Goal: Navigation & Orientation: Find specific page/section

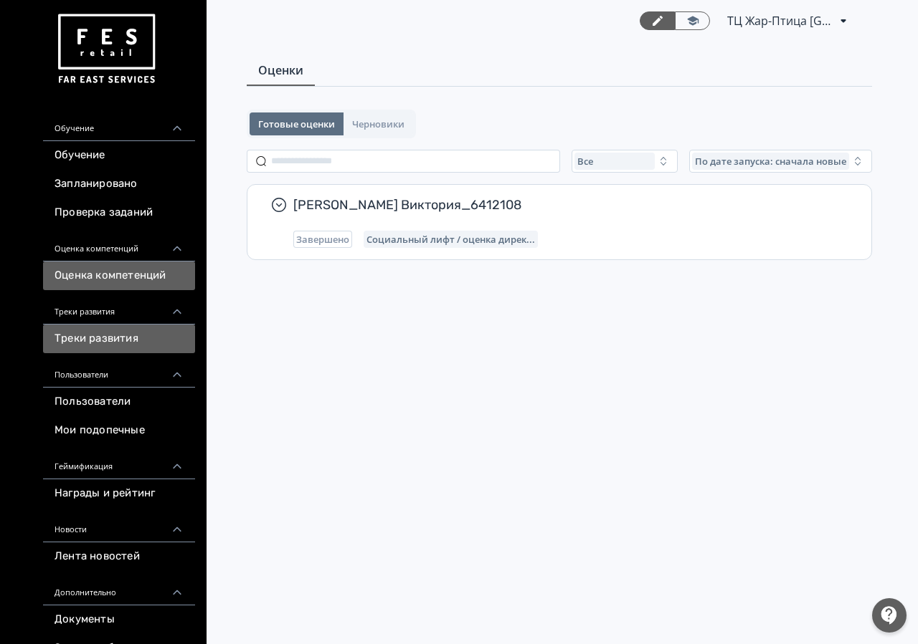
click at [148, 328] on link "Треки развития" at bounding box center [119, 339] width 152 height 29
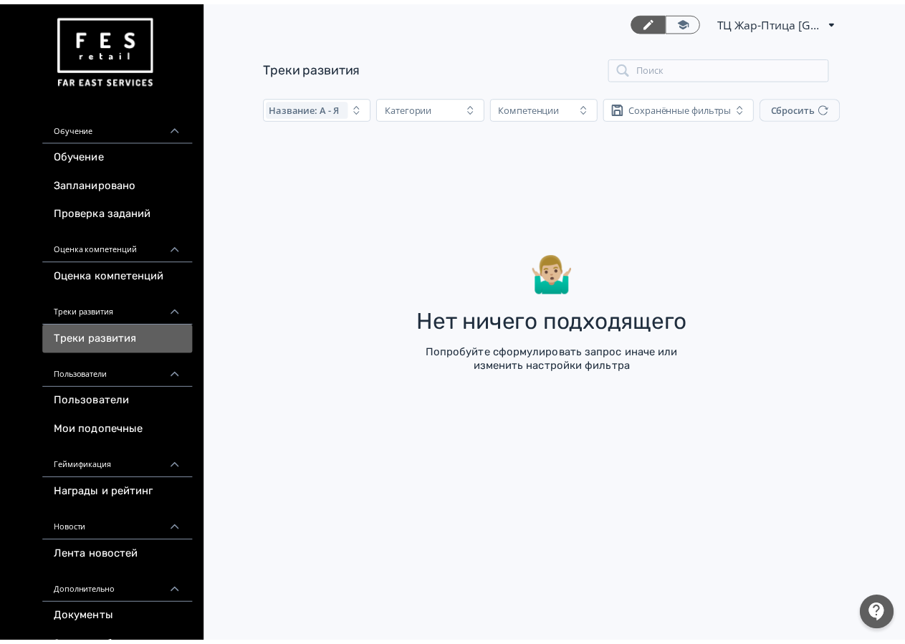
scroll to position [103, 0]
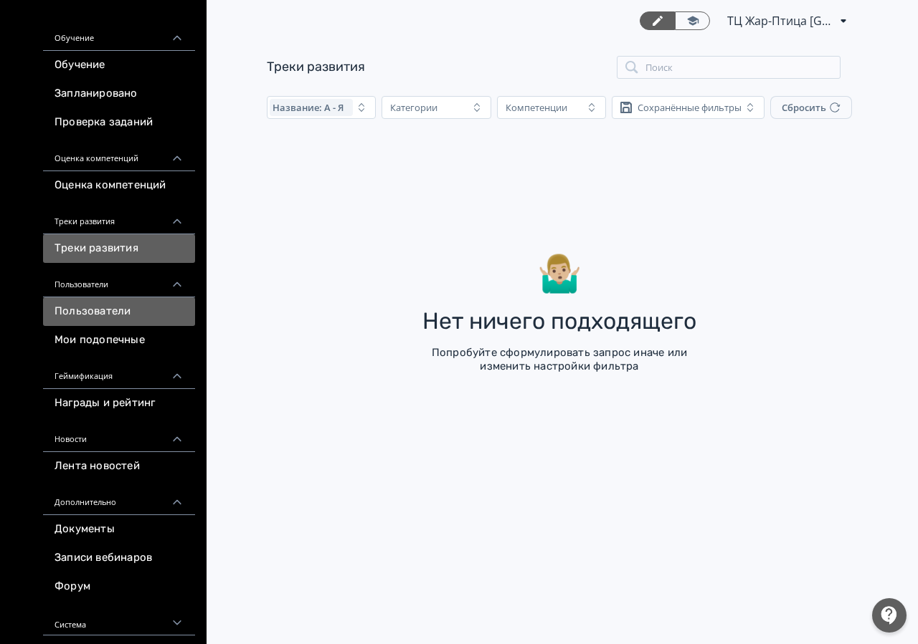
click at [153, 307] on link "Пользователи" at bounding box center [119, 311] width 152 height 29
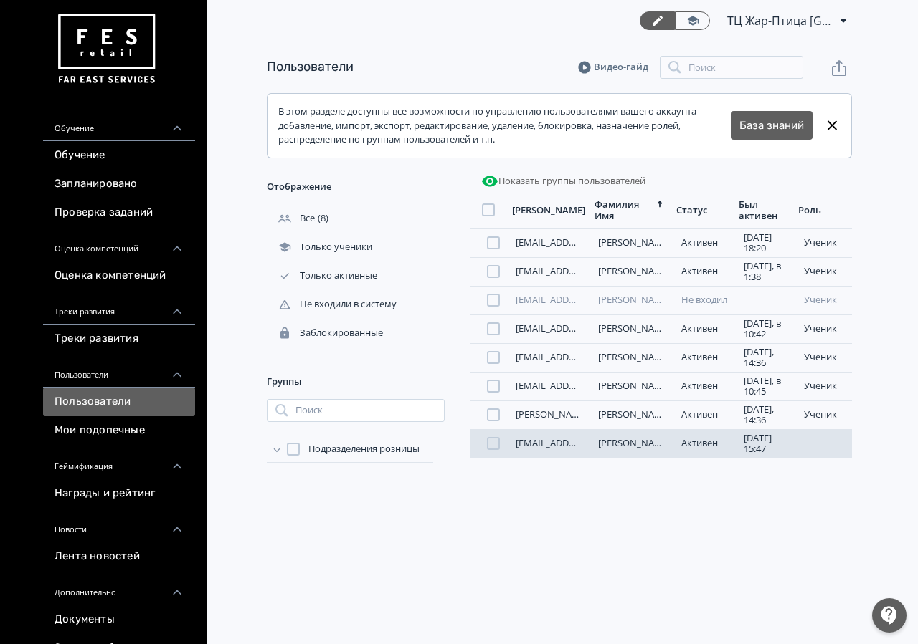
click at [629, 448] on link "[PERSON_NAME]" at bounding box center [634, 443] width 72 height 13
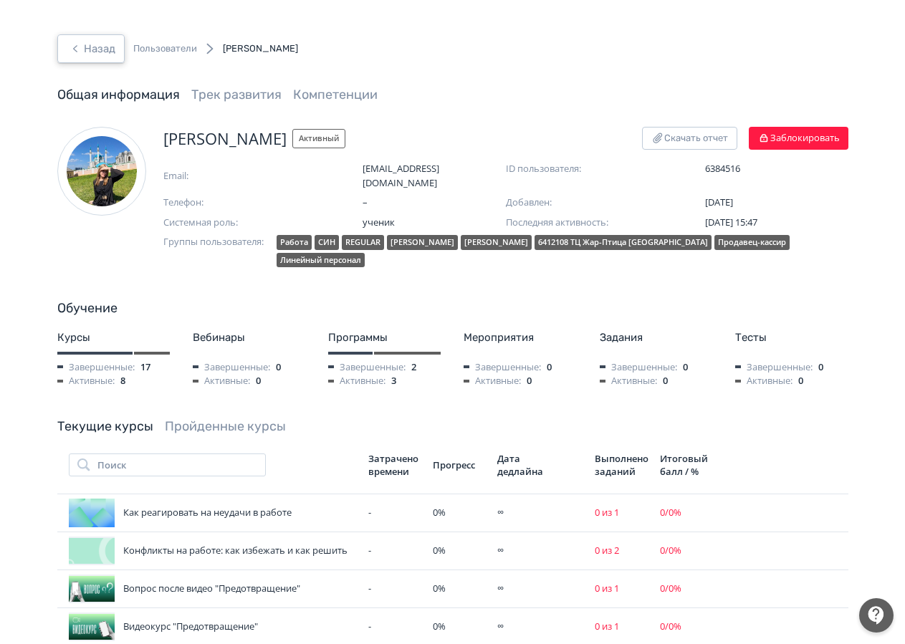
click at [96, 37] on button "Назад" at bounding box center [90, 48] width 67 height 29
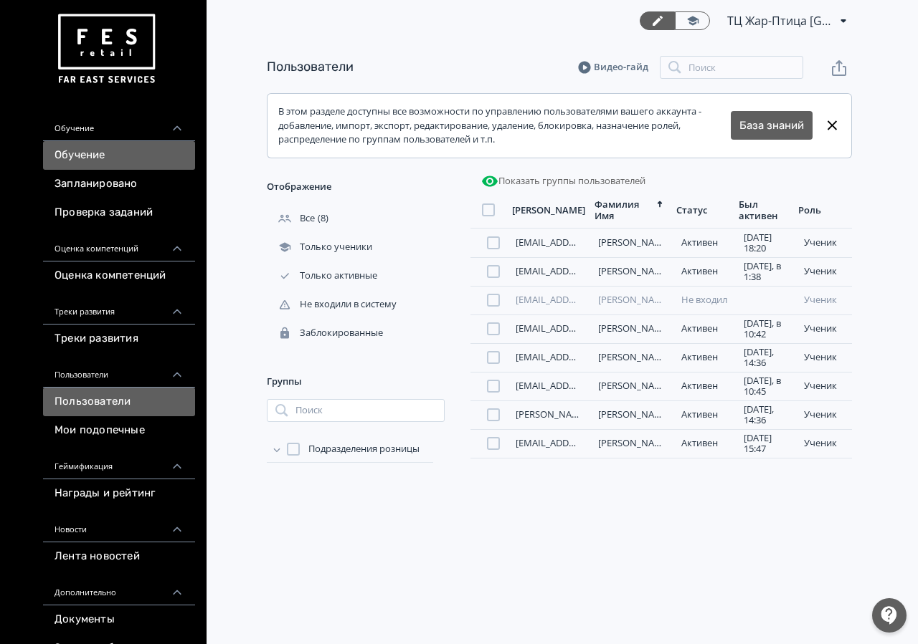
click at [129, 156] on link "Обучение" at bounding box center [119, 155] width 152 height 29
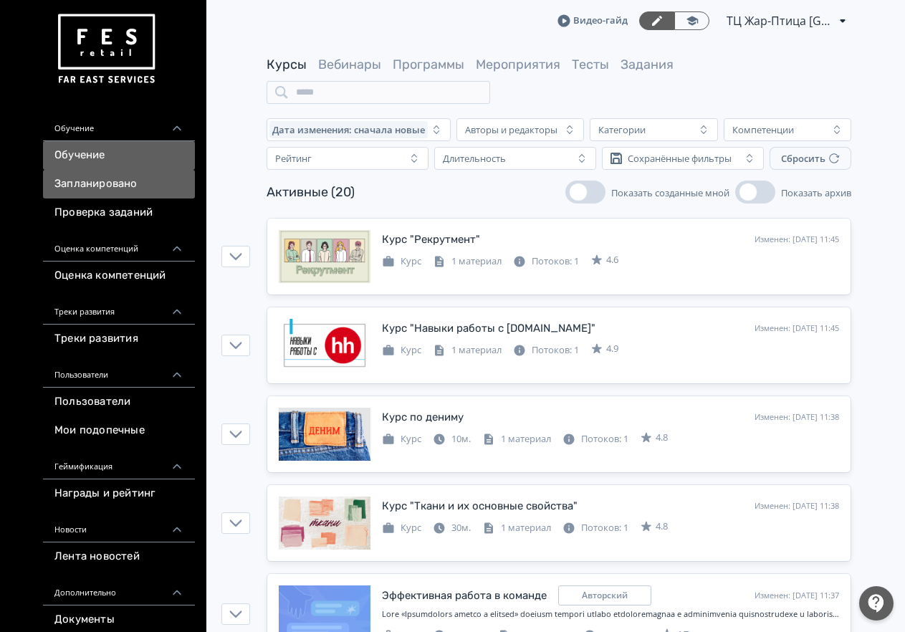
click at [119, 178] on link "Запланировано" at bounding box center [119, 184] width 152 height 29
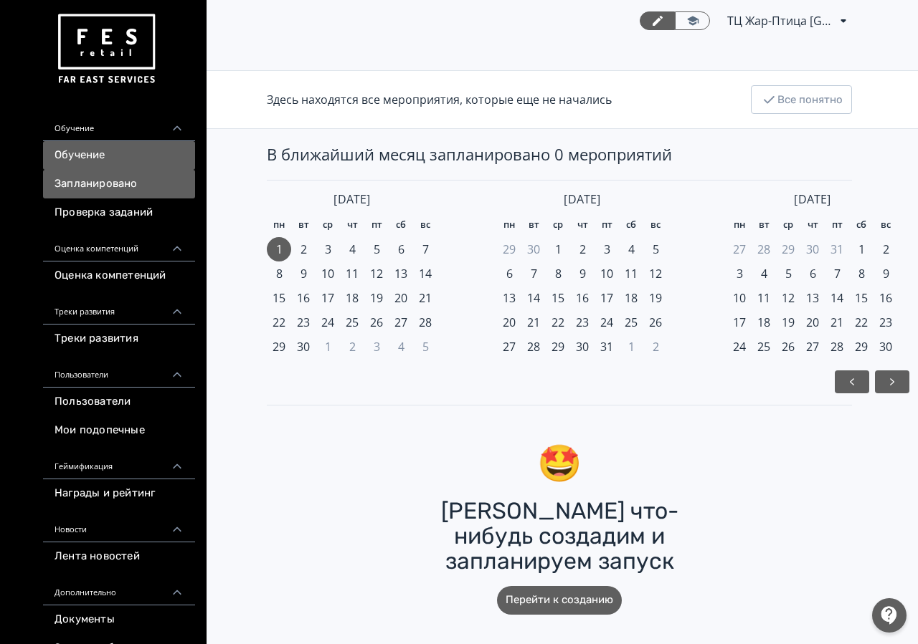
click at [177, 158] on link "Обучение" at bounding box center [119, 155] width 152 height 29
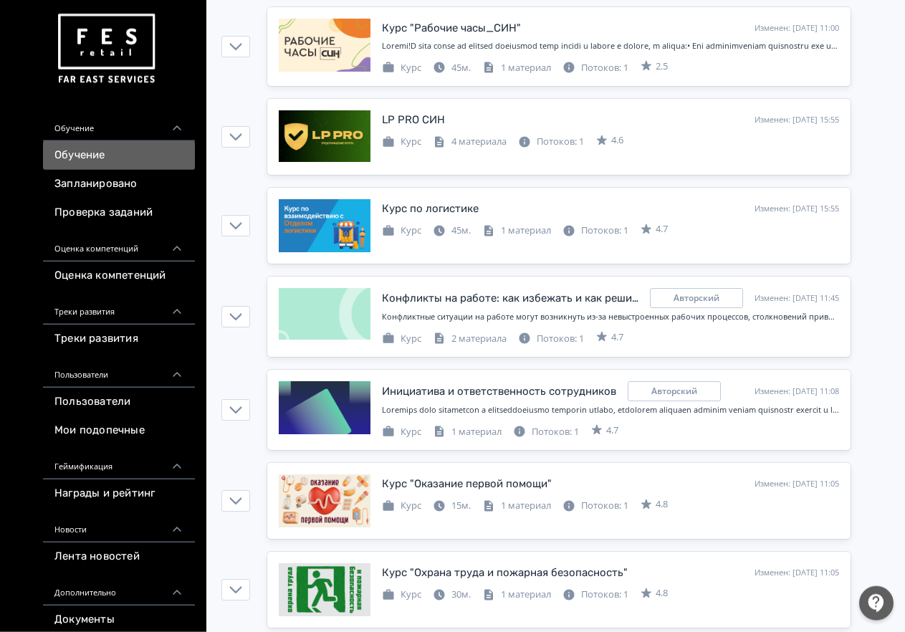
scroll to position [1316, 0]
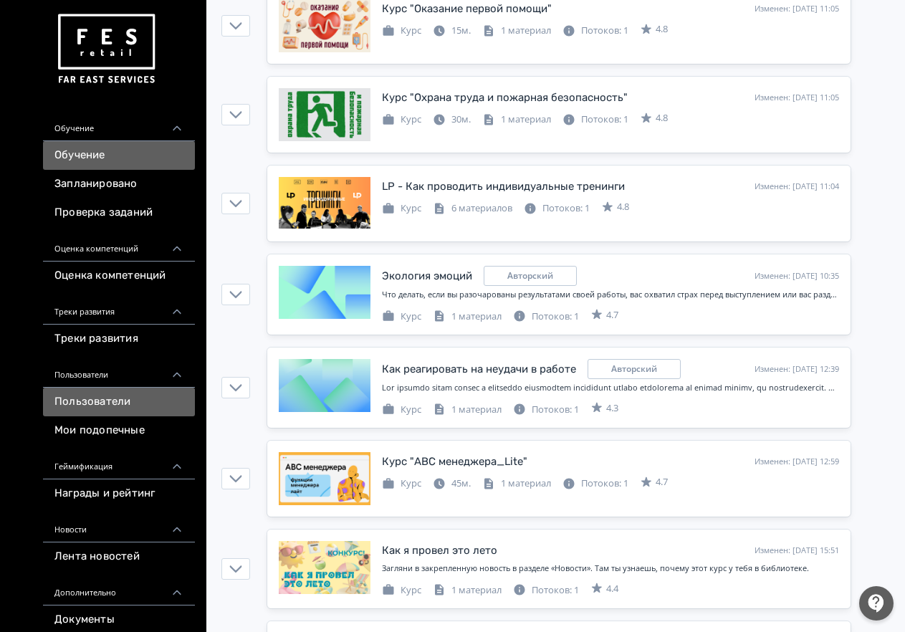
click at [121, 399] on link "Пользователи" at bounding box center [119, 402] width 152 height 29
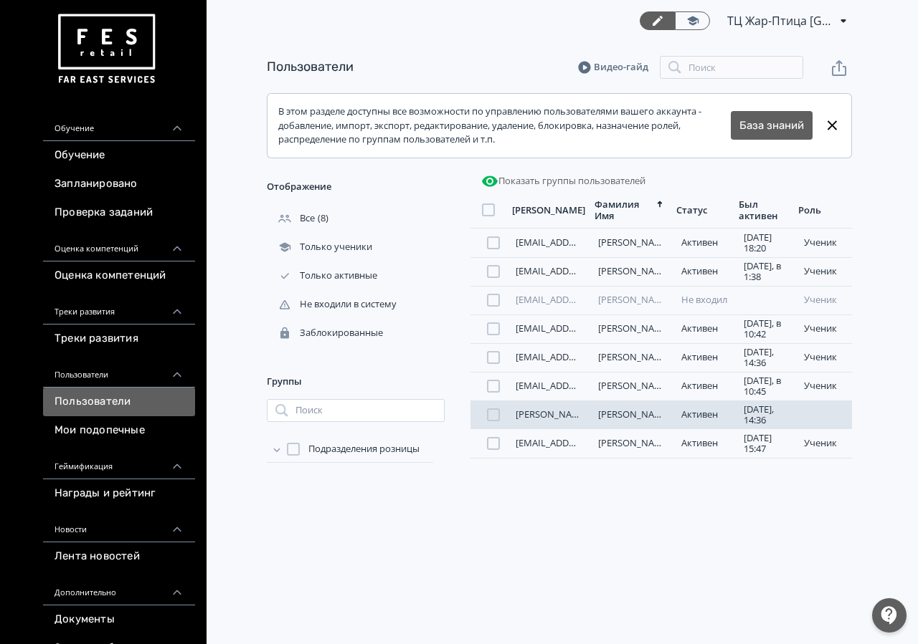
click at [642, 421] on link "[PERSON_NAME]" at bounding box center [634, 414] width 72 height 13
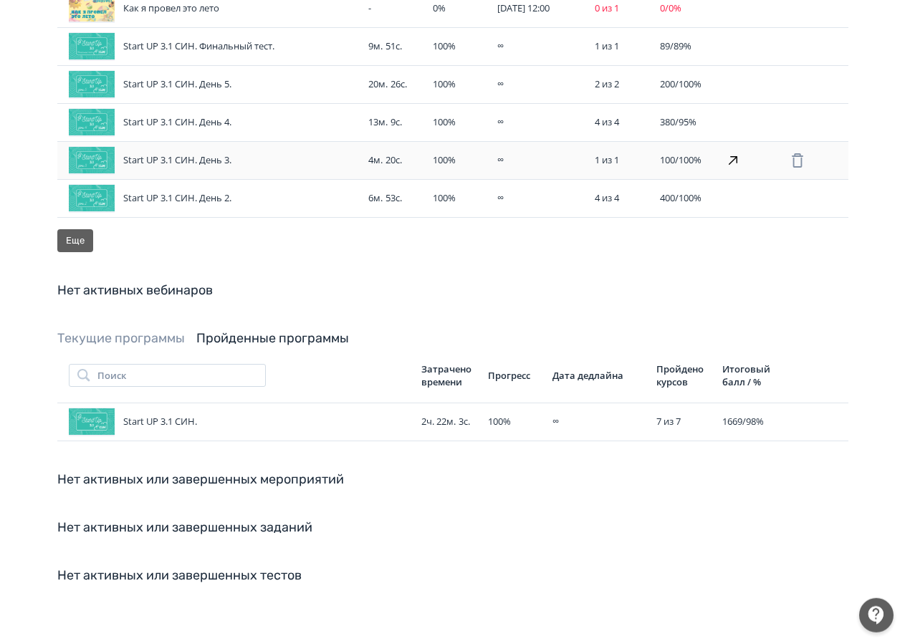
scroll to position [676, 0]
